Goal: Navigation & Orientation: Understand site structure

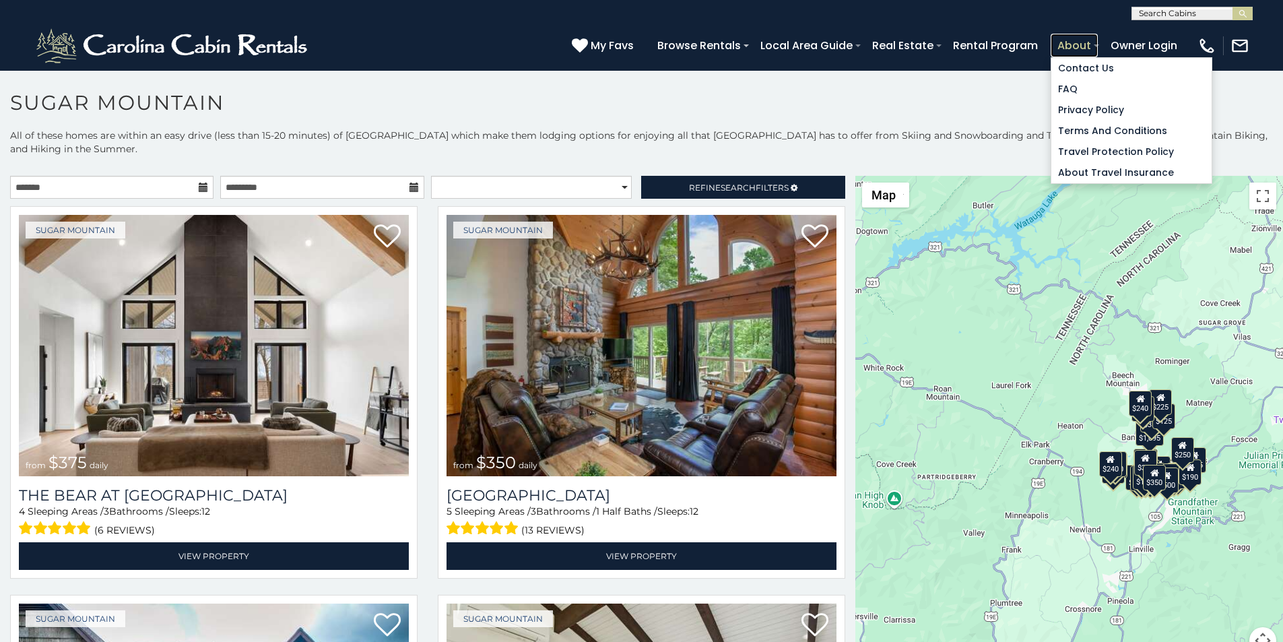
click at [1097, 38] on link "About" at bounding box center [1073, 46] width 47 height 24
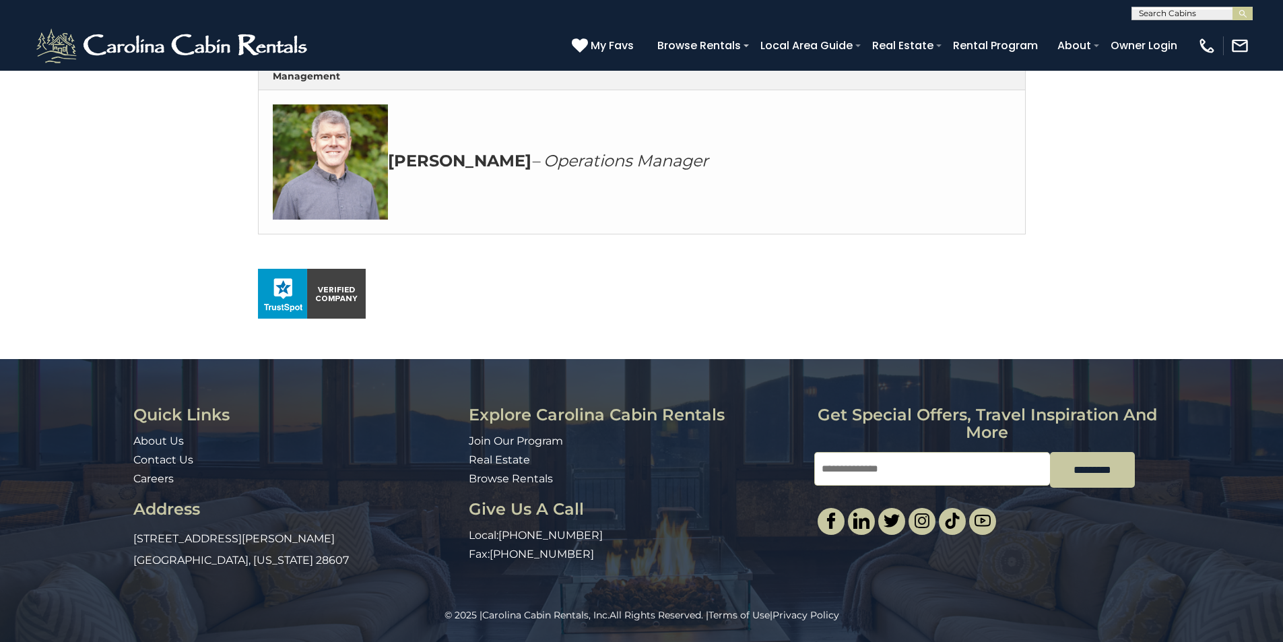
scroll to position [780, 0]
click at [860, 638] on div "© 2025 | Carolina Cabin Rentals, Inc. All Rights Reserved. | Terms of Use | Pri…" at bounding box center [641, 625] width 1283 height 34
click at [284, 219] on img at bounding box center [330, 161] width 115 height 115
